Goal: Information Seeking & Learning: Compare options

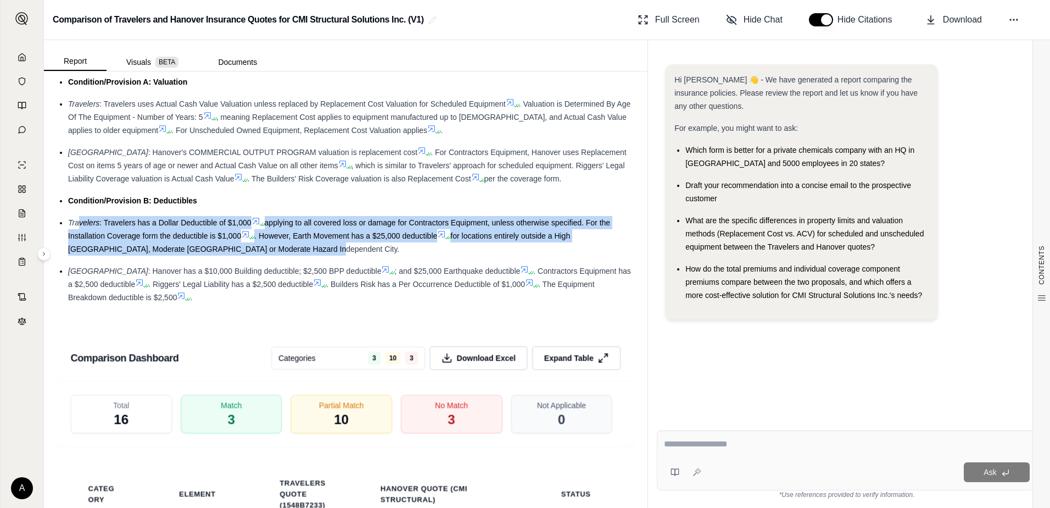
drag, startPoint x: 292, startPoint y: 268, endPoint x: 79, endPoint y: 236, distance: 215.5
click at [79, 236] on div "Travelers : Travelers has a Dollar Deductible of $1,000 applying to all covered…" at bounding box center [351, 236] width 566 height 40
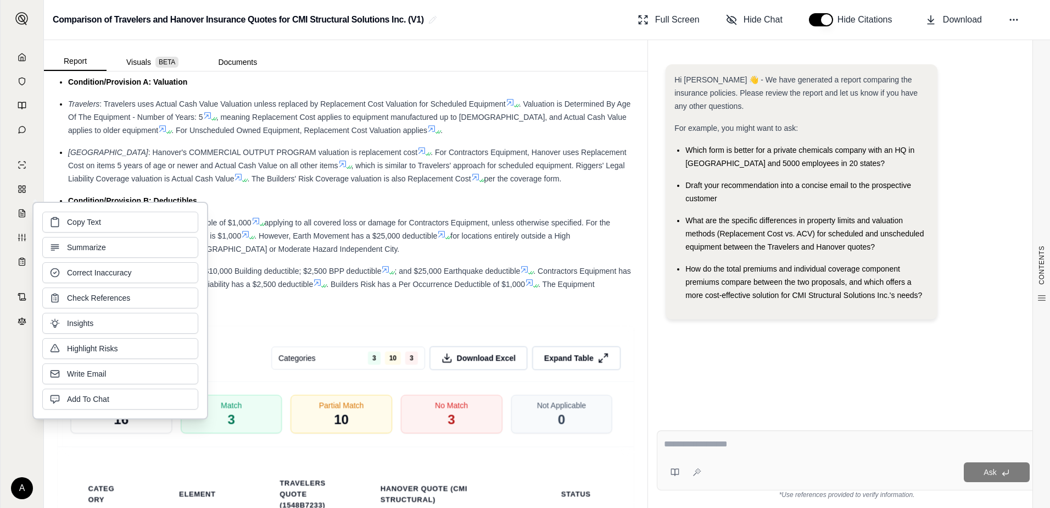
click at [79, 236] on div "Copy Text Summarize Correct Inaccuracy Check References Insights Highlight Risk…" at bounding box center [120, 311] width 156 height 198
click at [309, 274] on ul "Condition/Provision A: Valuation Travelers : Travelers uses Actual Cash Value V…" at bounding box center [345, 189] width 577 height 229
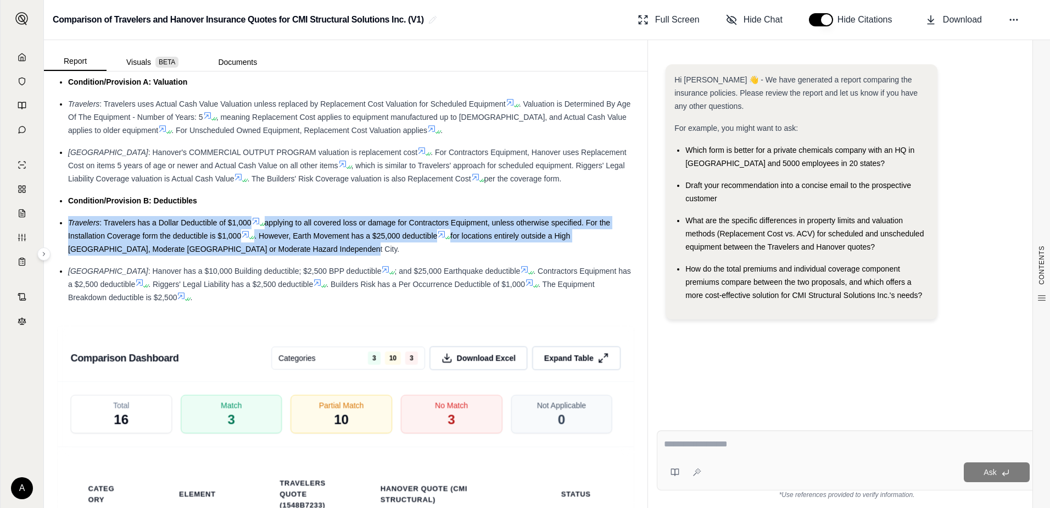
drag, startPoint x: 319, startPoint y: 262, endPoint x: 70, endPoint y: 237, distance: 250.7
click at [70, 237] on div "Travelers : Travelers has a Dollar Deductible of $1,000 applying to all covered…" at bounding box center [351, 236] width 566 height 40
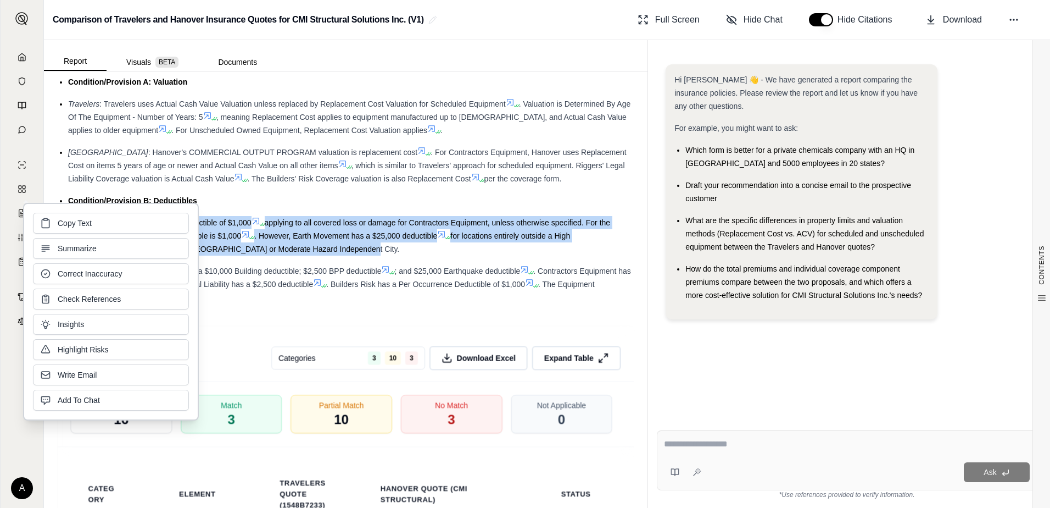
click at [335, 240] on span ". However, Earth Movement has a $25,000 deductible" at bounding box center [345, 235] width 183 height 9
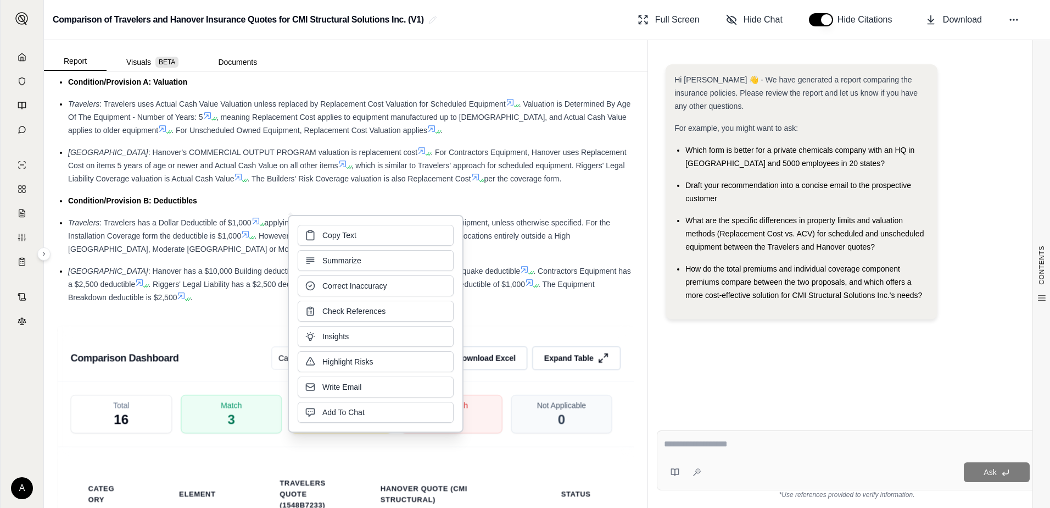
click at [248, 277] on div "[GEOGRAPHIC_DATA] : Hanover has a $10,000 Building deductible; $2,500 BPP deduc…" at bounding box center [351, 284] width 566 height 40
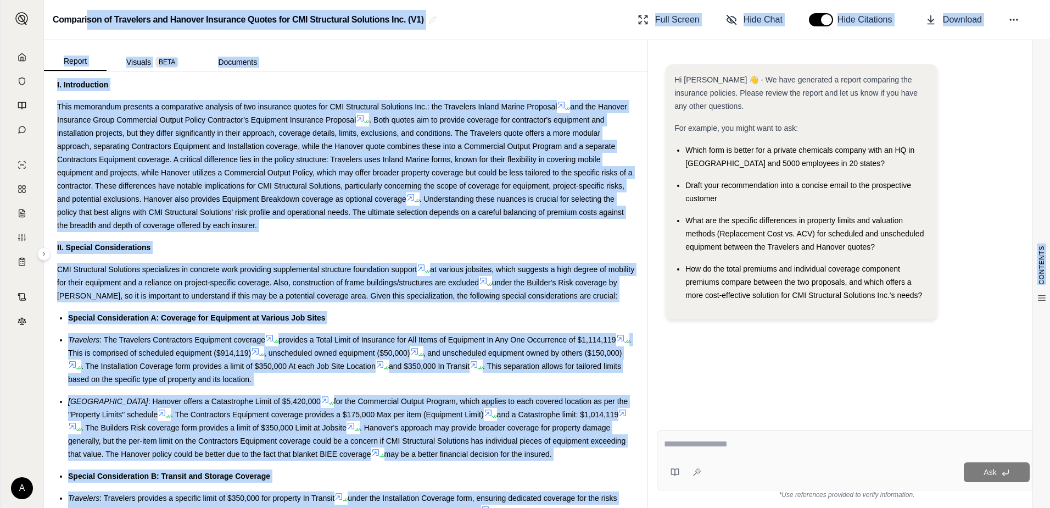
scroll to position [392, 0]
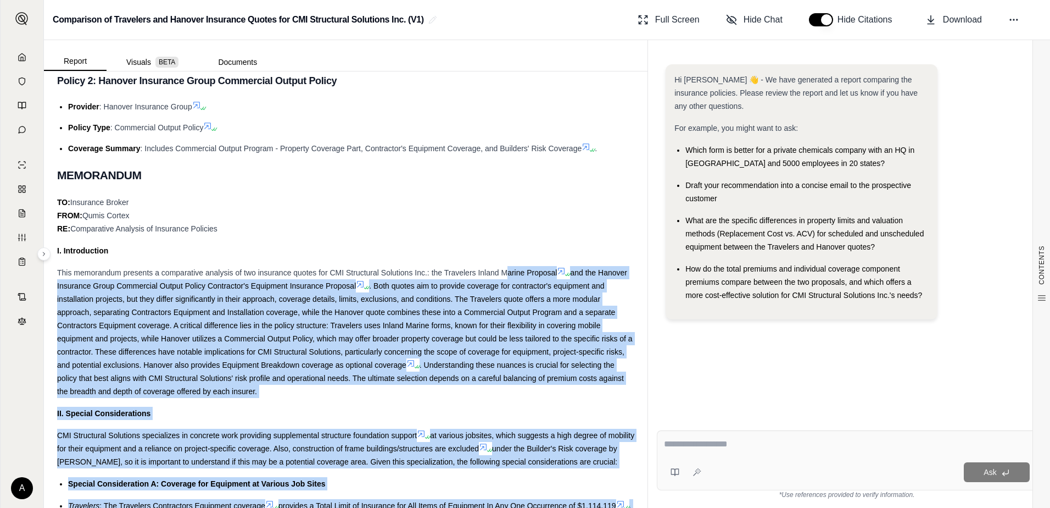
drag, startPoint x: 164, startPoint y: 421, endPoint x: 507, endPoint y: 277, distance: 372.0
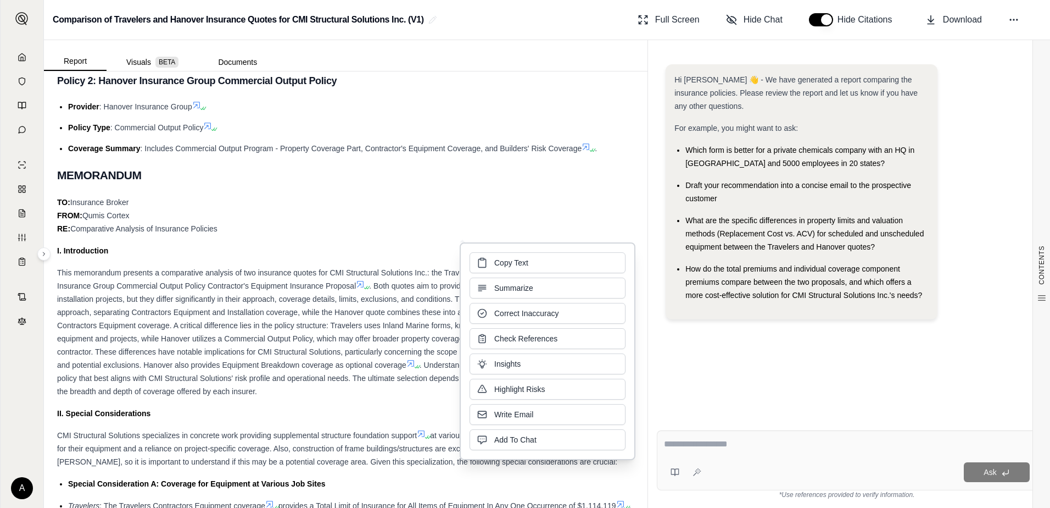
click at [507, 277] on div "Copy Text Summarize Correct Inaccuracy Check References Insights Highlight Risk…" at bounding box center [548, 351] width 156 height 198
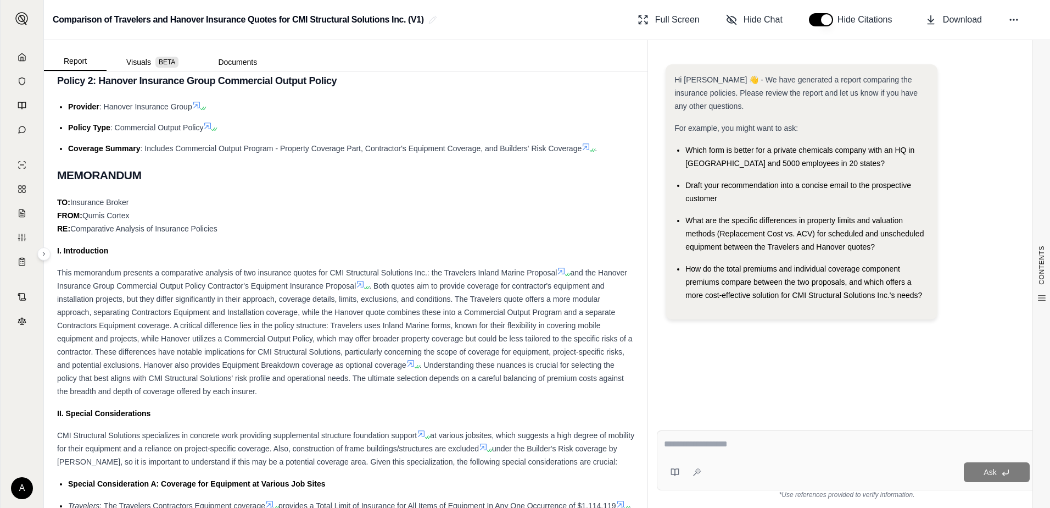
drag, startPoint x: 383, startPoint y: 291, endPoint x: 378, endPoint y: 287, distance: 6.7
click at [383, 291] on div "This memorandum presents a comparative analysis of two insurance quotes for CMI…" at bounding box center [345, 332] width 577 height 132
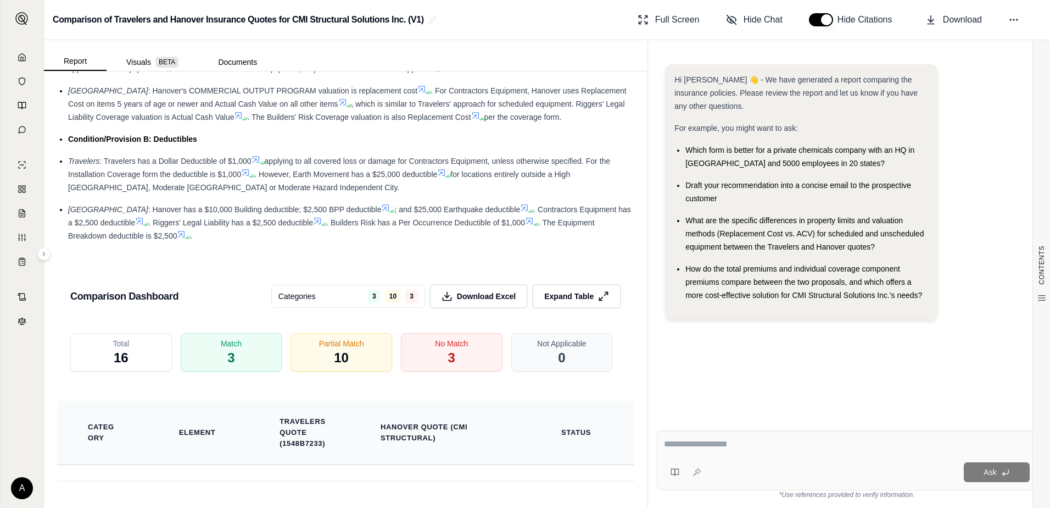
scroll to position [1875, 0]
